Goal: Information Seeking & Learning: Learn about a topic

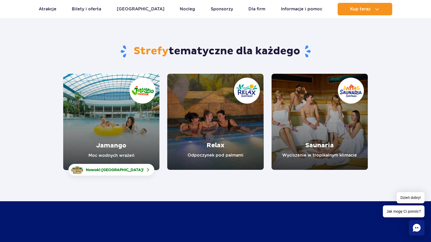
click at [110, 108] on link "Jamango" at bounding box center [111, 122] width 96 height 96
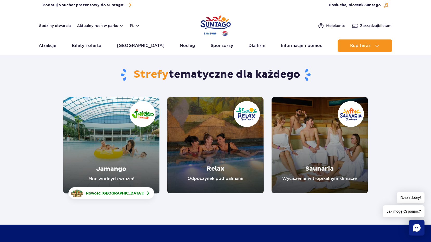
scroll to position [26, 0]
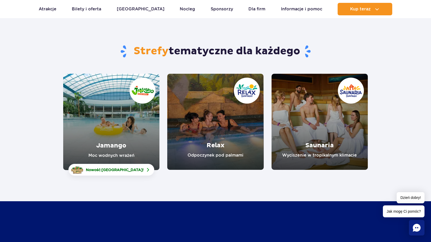
click at [127, 124] on link "Jamango" at bounding box center [111, 122] width 96 height 96
click at [120, 170] on span "[GEOGRAPHIC_DATA]" at bounding box center [121, 170] width 41 height 4
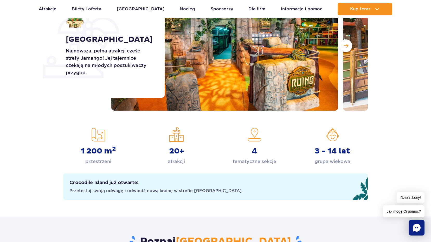
scroll to position [104, 0]
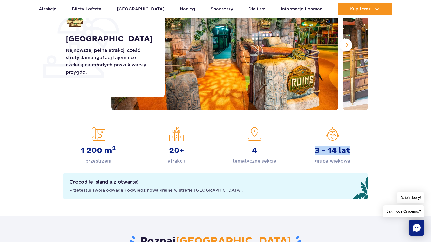
drag, startPoint x: 353, startPoint y: 151, endPoint x: 311, endPoint y: 153, distance: 42.1
click at [311, 153] on div "3 - 14 lat grupa wiekowa" at bounding box center [332, 146] width 70 height 38
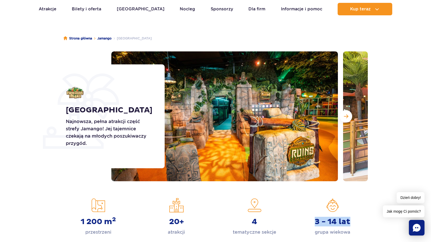
scroll to position [0, 0]
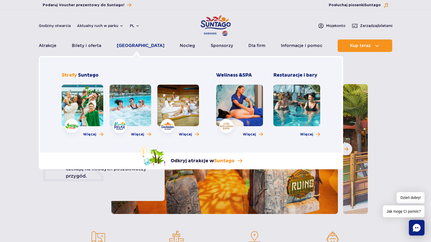
click at [128, 45] on link "[GEOGRAPHIC_DATA]" at bounding box center [141, 45] width 48 height 12
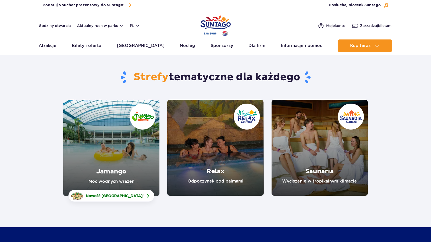
click at [246, 115] on link "Relax" at bounding box center [215, 148] width 96 height 96
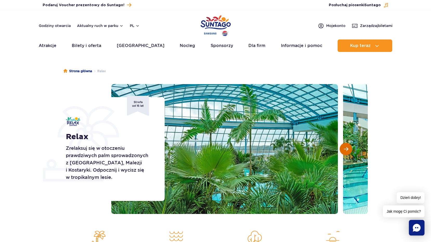
click at [349, 149] on button "Następny slajd" at bounding box center [345, 149] width 12 height 12
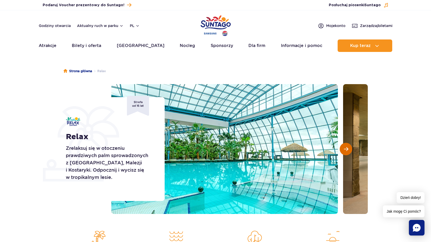
click at [346, 148] on span "Następny slajd" at bounding box center [345, 149] width 4 height 5
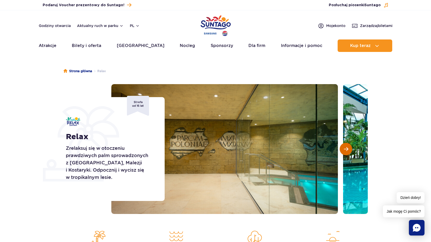
click at [346, 150] on span "Następny slajd" at bounding box center [345, 149] width 4 height 5
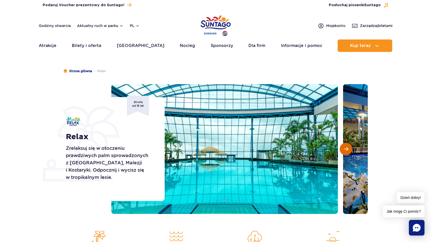
click at [348, 149] on span "Następny slajd" at bounding box center [345, 149] width 4 height 5
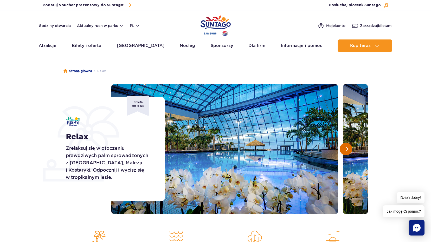
click at [346, 151] on span "Następny slajd" at bounding box center [345, 149] width 4 height 5
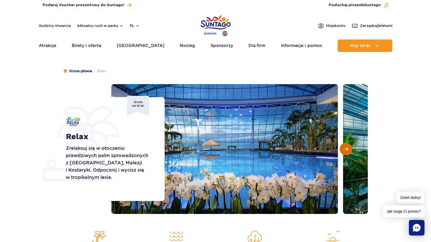
click at [347, 152] on button "Następny slajd" at bounding box center [345, 149] width 12 height 12
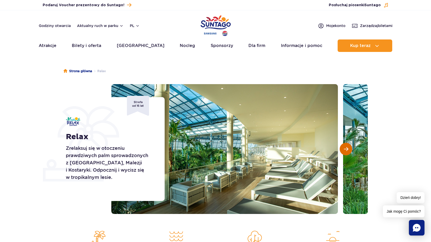
click at [345, 149] on span "Następny slajd" at bounding box center [345, 149] width 4 height 5
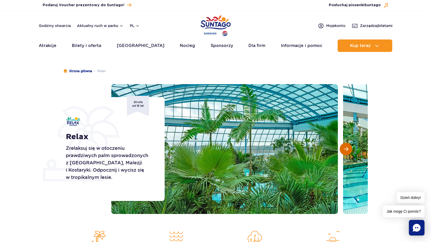
click at [349, 150] on button "Następny slajd" at bounding box center [345, 149] width 12 height 12
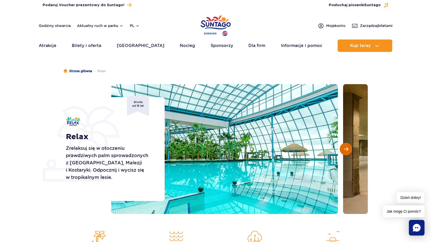
click at [345, 149] on span "Następny slajd" at bounding box center [345, 149] width 4 height 5
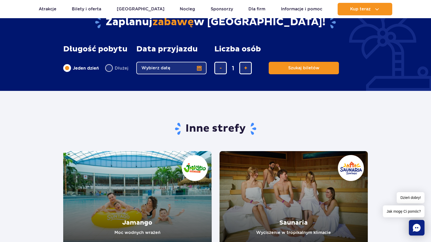
scroll to position [779, 0]
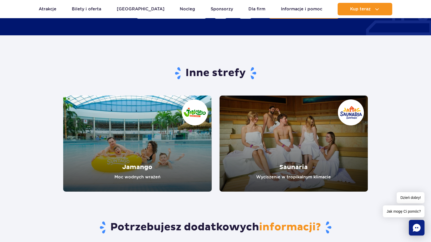
click at [343, 112] on link "Saunaria" at bounding box center [293, 144] width 148 height 96
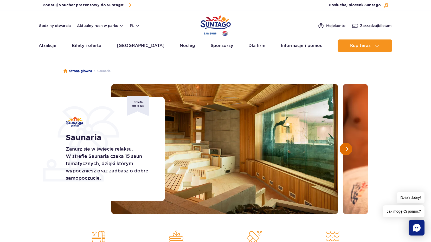
click at [348, 150] on button "Następny slajd" at bounding box center [345, 149] width 12 height 12
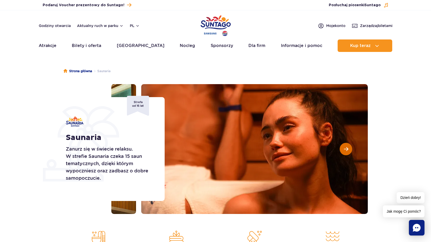
click at [348, 150] on button "Następny slajd" at bounding box center [345, 149] width 12 height 12
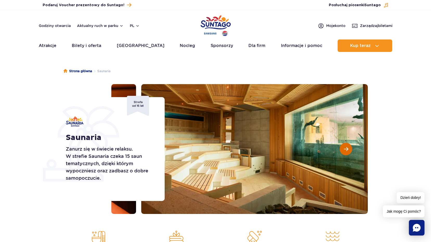
click at [348, 150] on button "Następny slajd" at bounding box center [345, 149] width 12 height 12
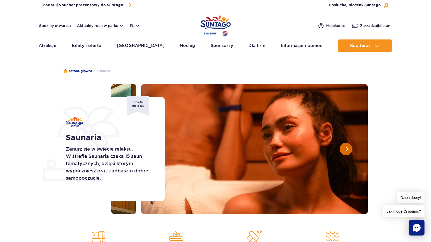
click at [348, 150] on button "Następny slajd" at bounding box center [345, 149] width 12 height 12
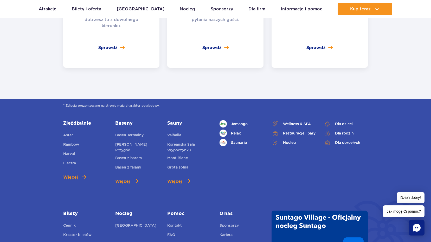
scroll to position [1218, 0]
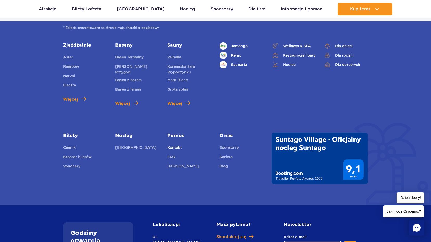
click at [176, 145] on link "Kontakt" at bounding box center [174, 148] width 15 height 7
